Goal: Transaction & Acquisition: Purchase product/service

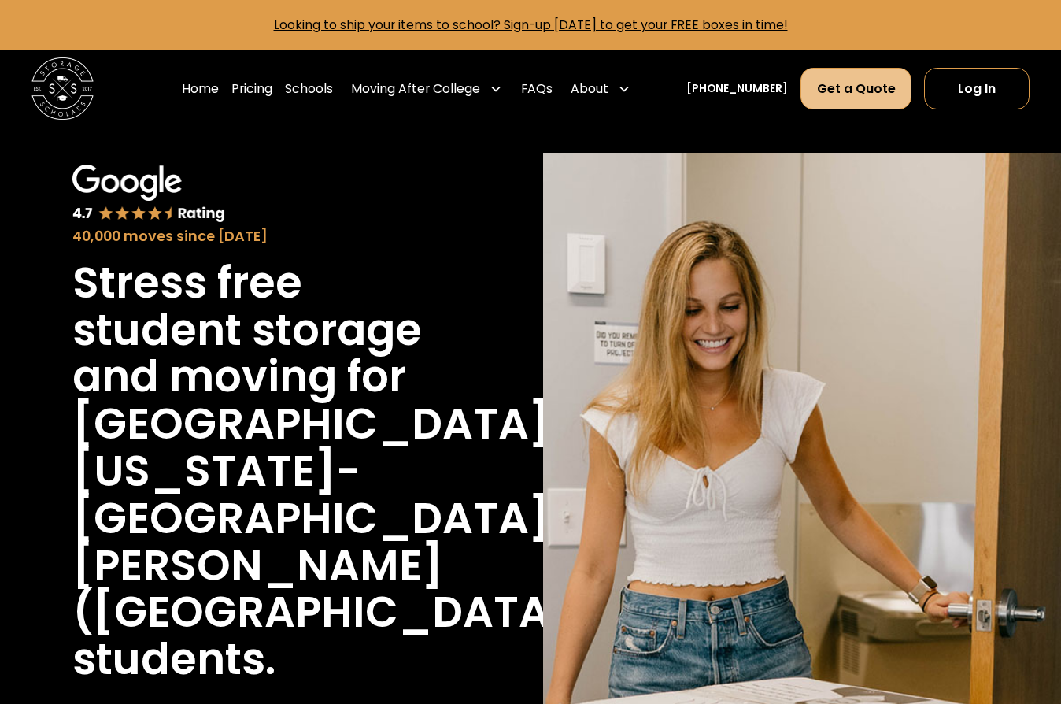
click at [848, 87] on link "Get a Quote" at bounding box center [856, 89] width 112 height 42
click at [272, 95] on link "Pricing" at bounding box center [251, 88] width 41 height 43
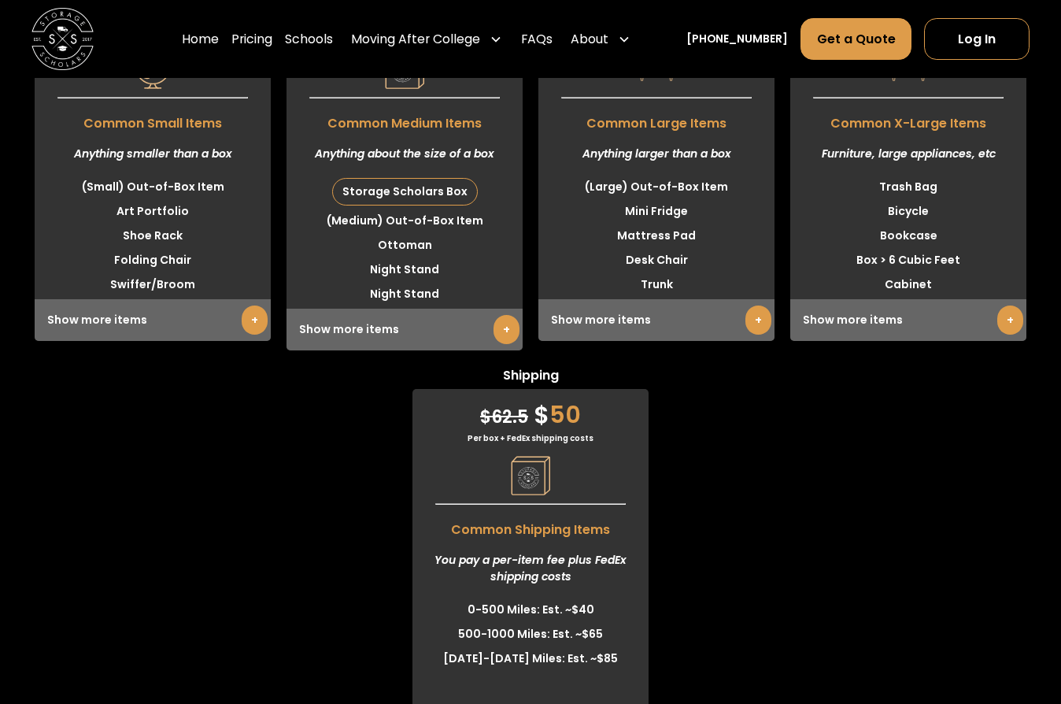
scroll to position [4529, 0]
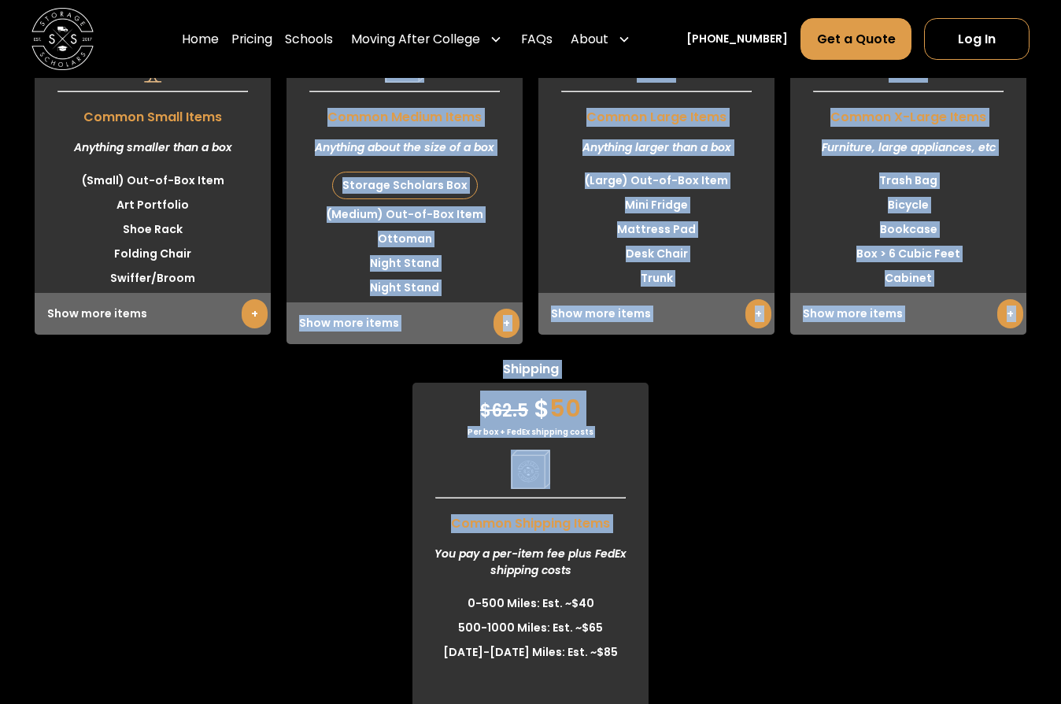
drag, startPoint x: 564, startPoint y: 449, endPoint x: 227, endPoint y: 185, distance: 428.9
click at [227, 185] on div "Small $ 18.75 $ 15 Per item monthly Common Small Items Anything smaller than a …" at bounding box center [530, 346] width 1061 height 784
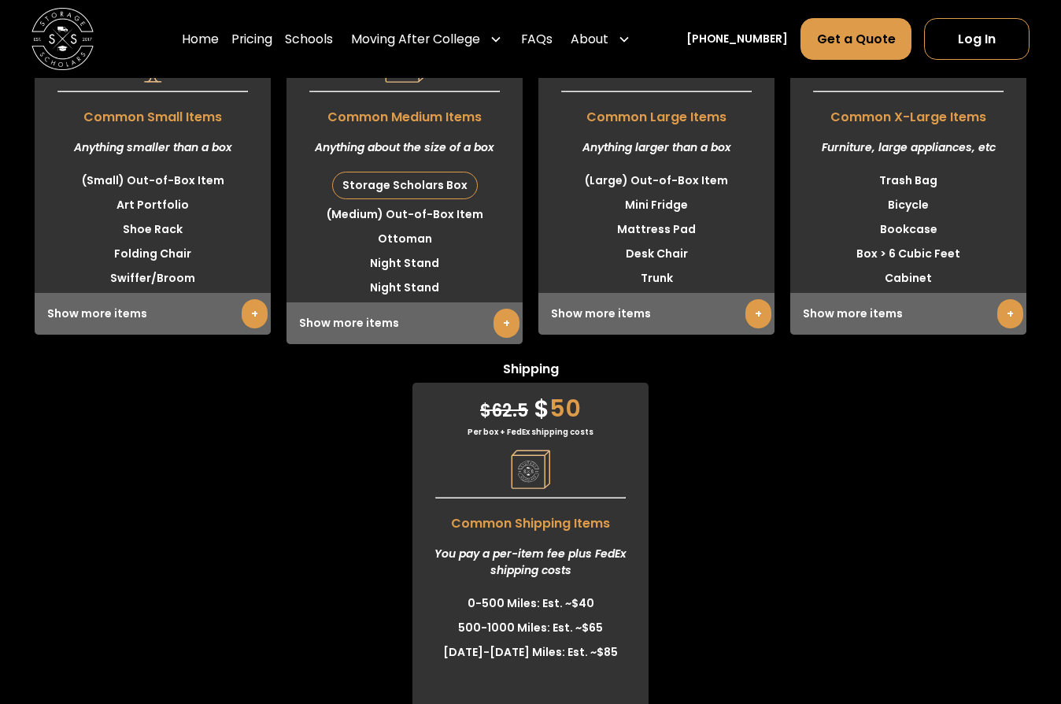
click at [350, 543] on div "Small $ 18.75 $ 15 Per item monthly Common Small Items Anything smaller than a …" at bounding box center [530, 346] width 1061 height 784
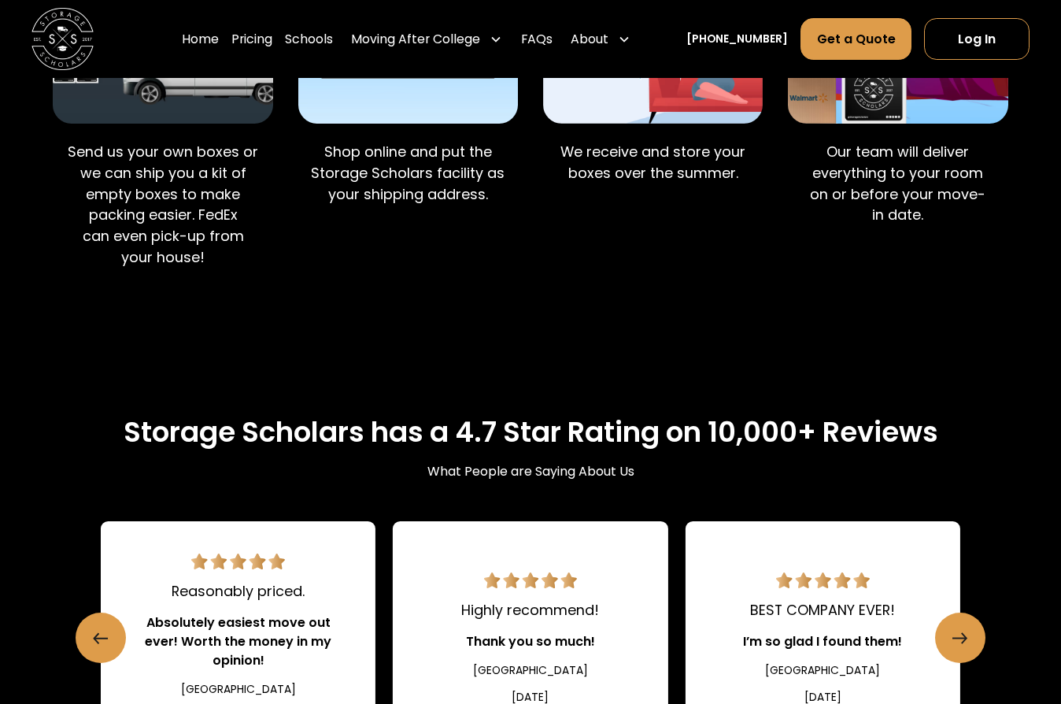
scroll to position [1820, 0]
